Goal: Book appointment/travel/reservation

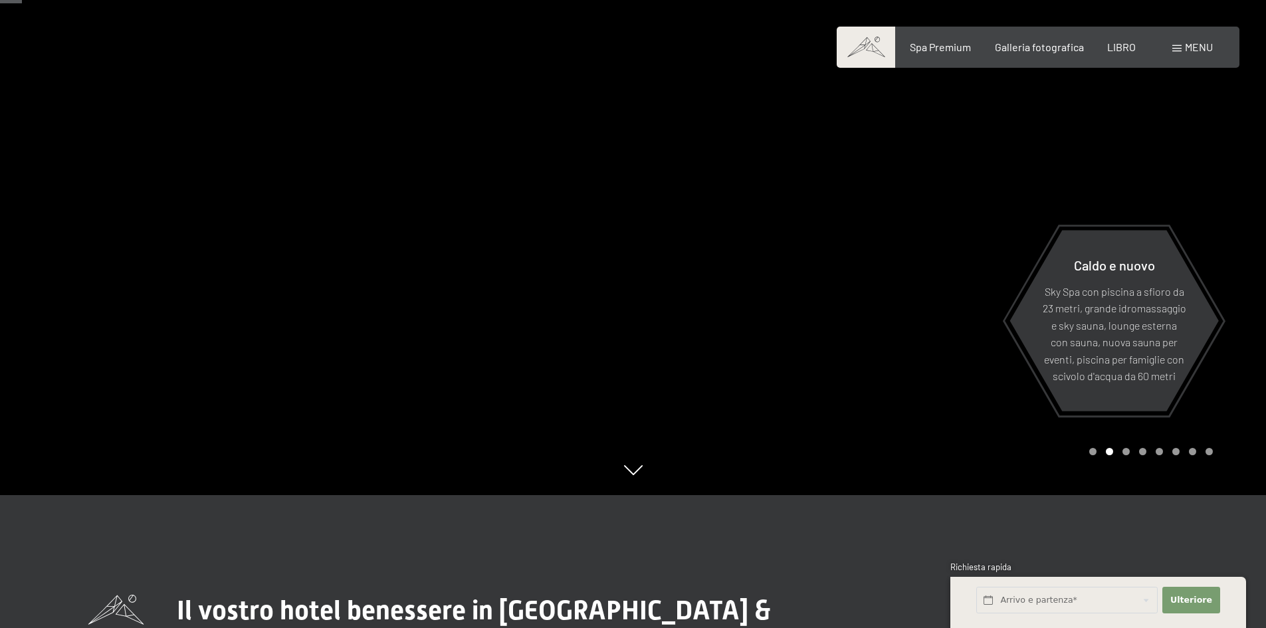
click at [1201, 47] on font "menu" at bounding box center [1199, 47] width 28 height 13
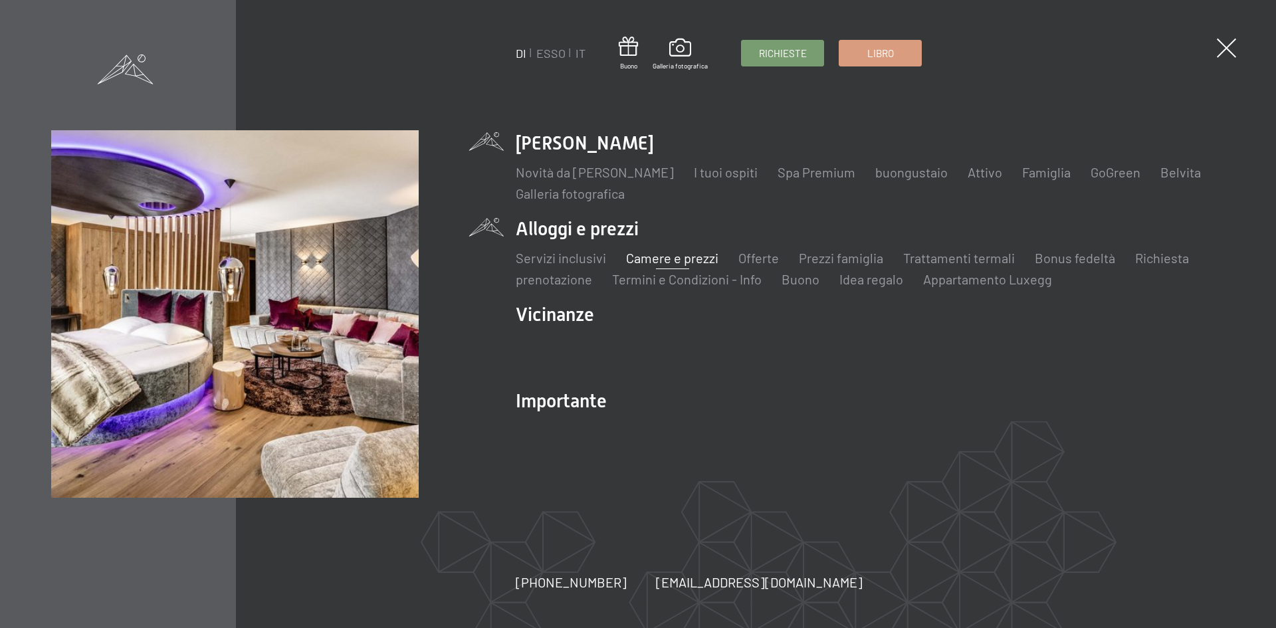
click at [702, 263] on font "Camere e prezzi" at bounding box center [672, 258] width 92 height 16
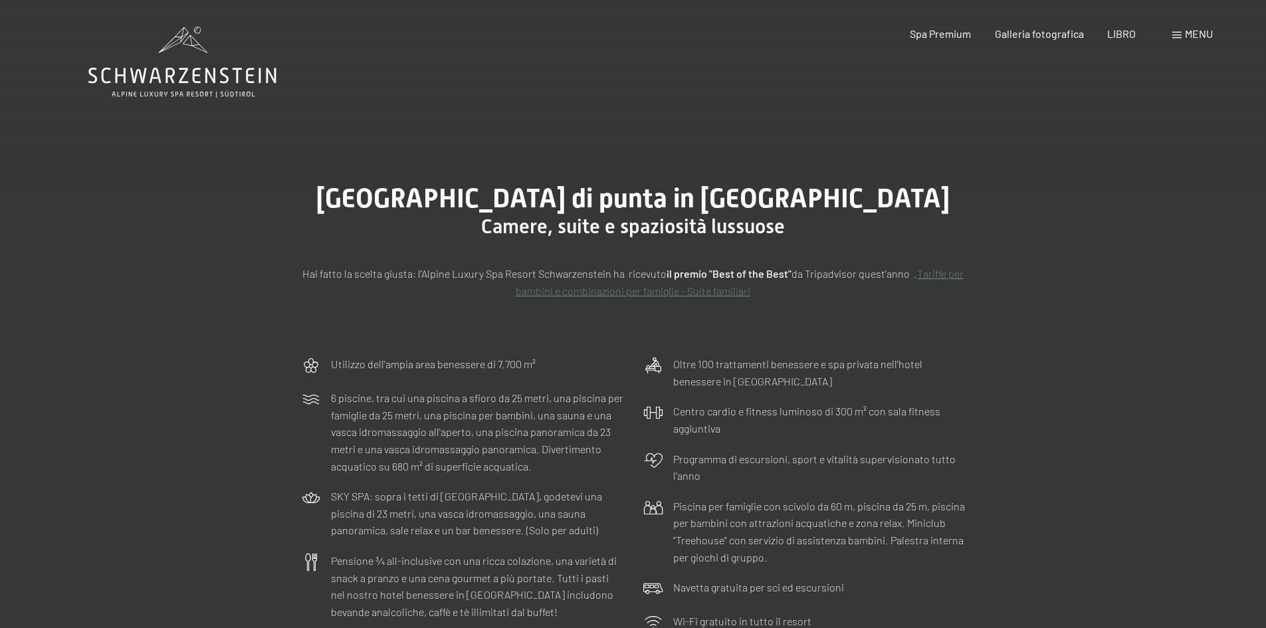
click at [1175, 31] on div "menu" at bounding box center [1192, 34] width 41 height 15
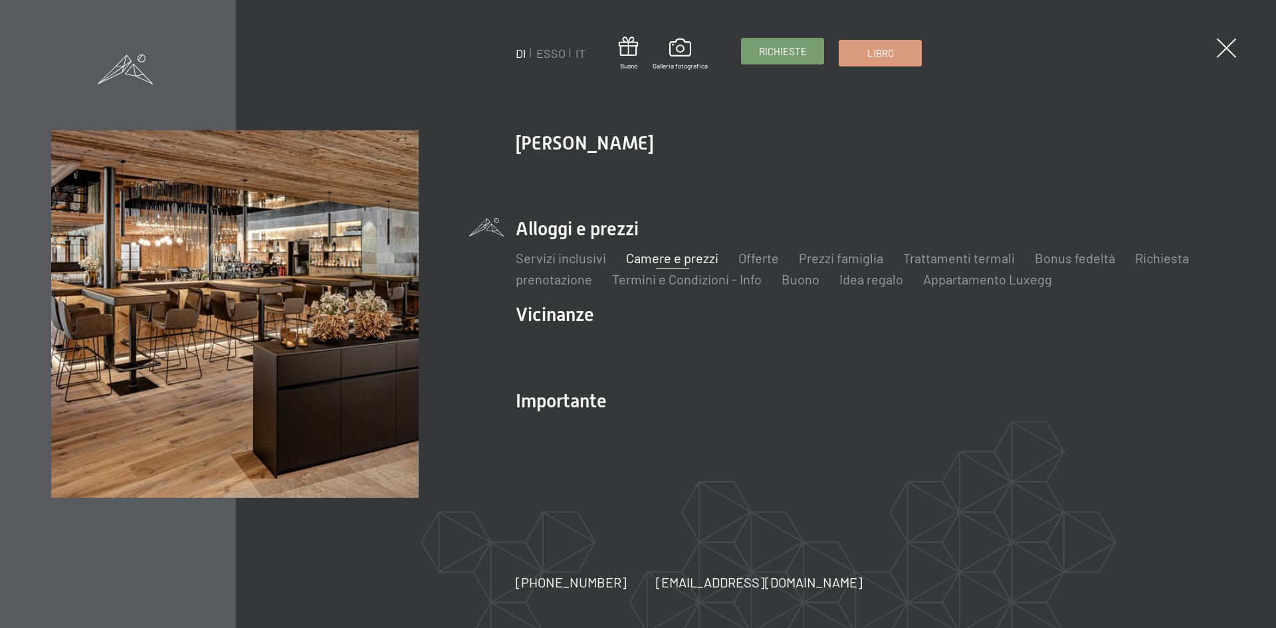
click at [773, 50] on font "Richieste" at bounding box center [783, 51] width 48 height 12
